Goal: Task Accomplishment & Management: Use online tool/utility

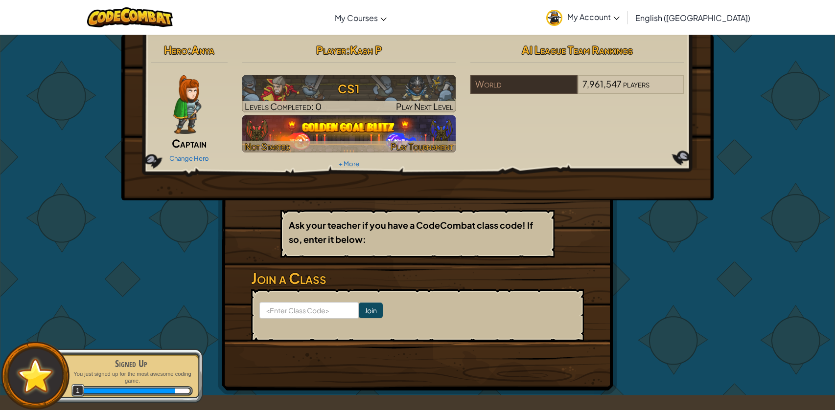
click at [403, 133] on img at bounding box center [349, 133] width 214 height 37
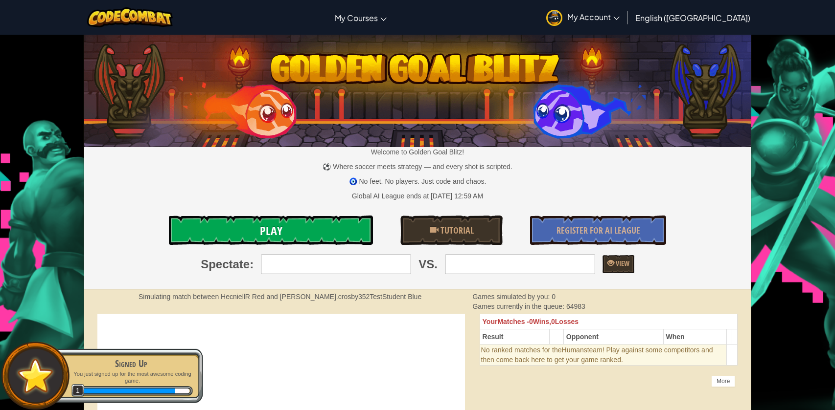
click at [283, 217] on link "Play" at bounding box center [271, 230] width 204 height 29
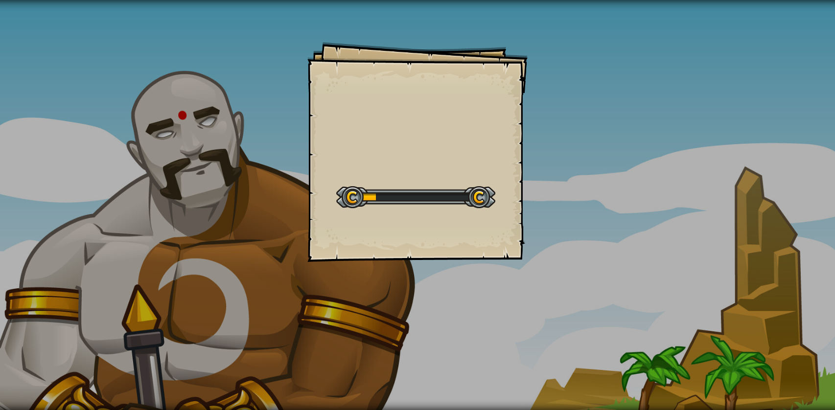
click at [364, 130] on div "Goals Start Level Error loading from server. Try refreshing the page. You'll ne…" at bounding box center [417, 152] width 220 height 220
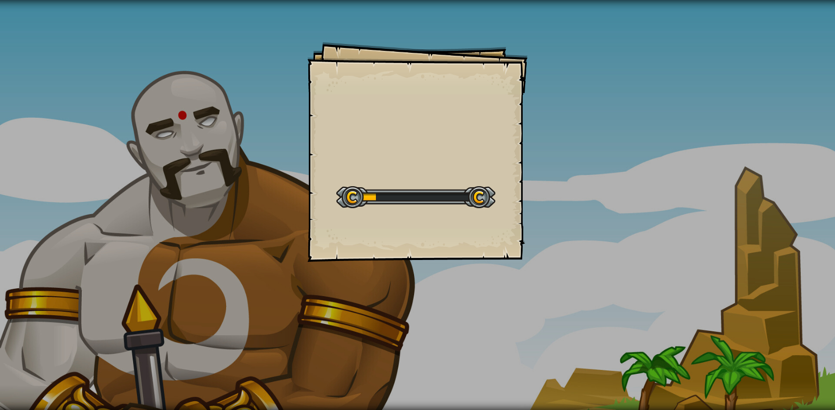
click at [364, 130] on div "Goals Start Level Error loading from server. Try refreshing the page. You'll ne…" at bounding box center [417, 152] width 220 height 220
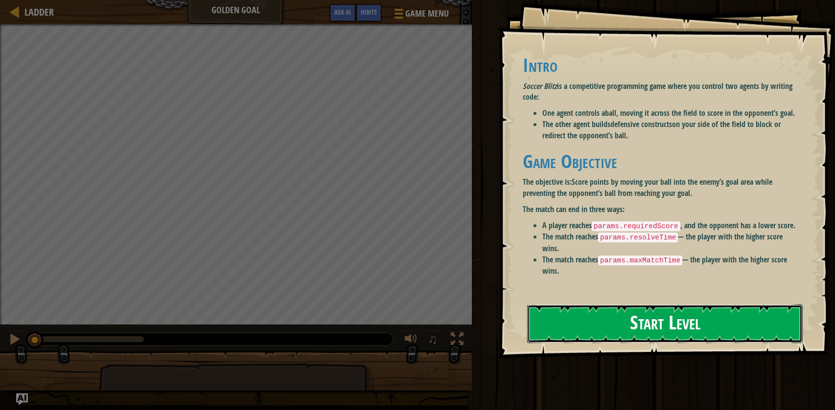
click at [611, 319] on button "Start Level" at bounding box center [664, 324] width 275 height 39
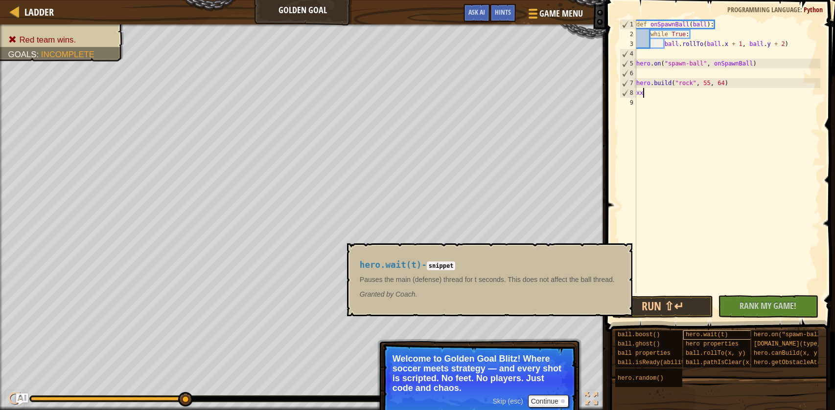
scroll to position [4, 0]
type textarea "x"
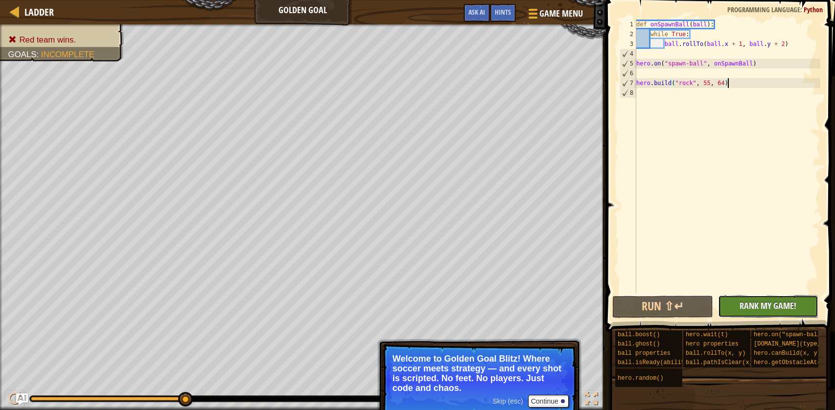
click at [795, 309] on span "Rank My Game!" at bounding box center [767, 306] width 57 height 12
click at [677, 308] on button "Run ⇧↵" at bounding box center [662, 307] width 100 height 23
click at [656, 308] on button "Run ⇧↵" at bounding box center [662, 307] width 100 height 23
click at [647, 303] on button "Run ⇧↵" at bounding box center [662, 307] width 100 height 23
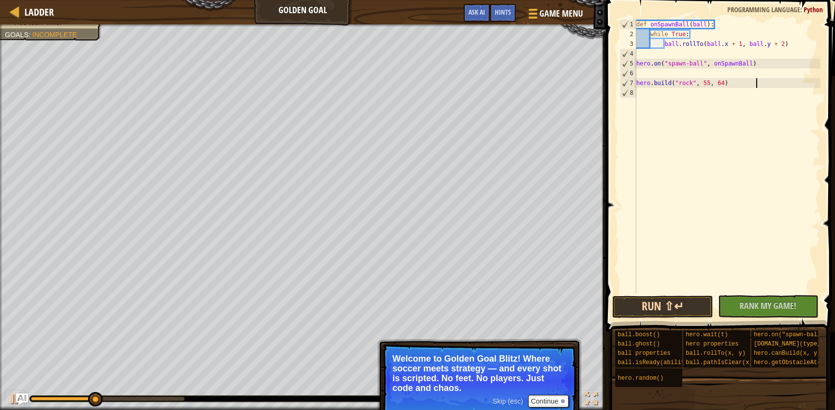
type textarea "hero.build("rock", 55, 64)"
